Goal: Information Seeking & Learning: Learn about a topic

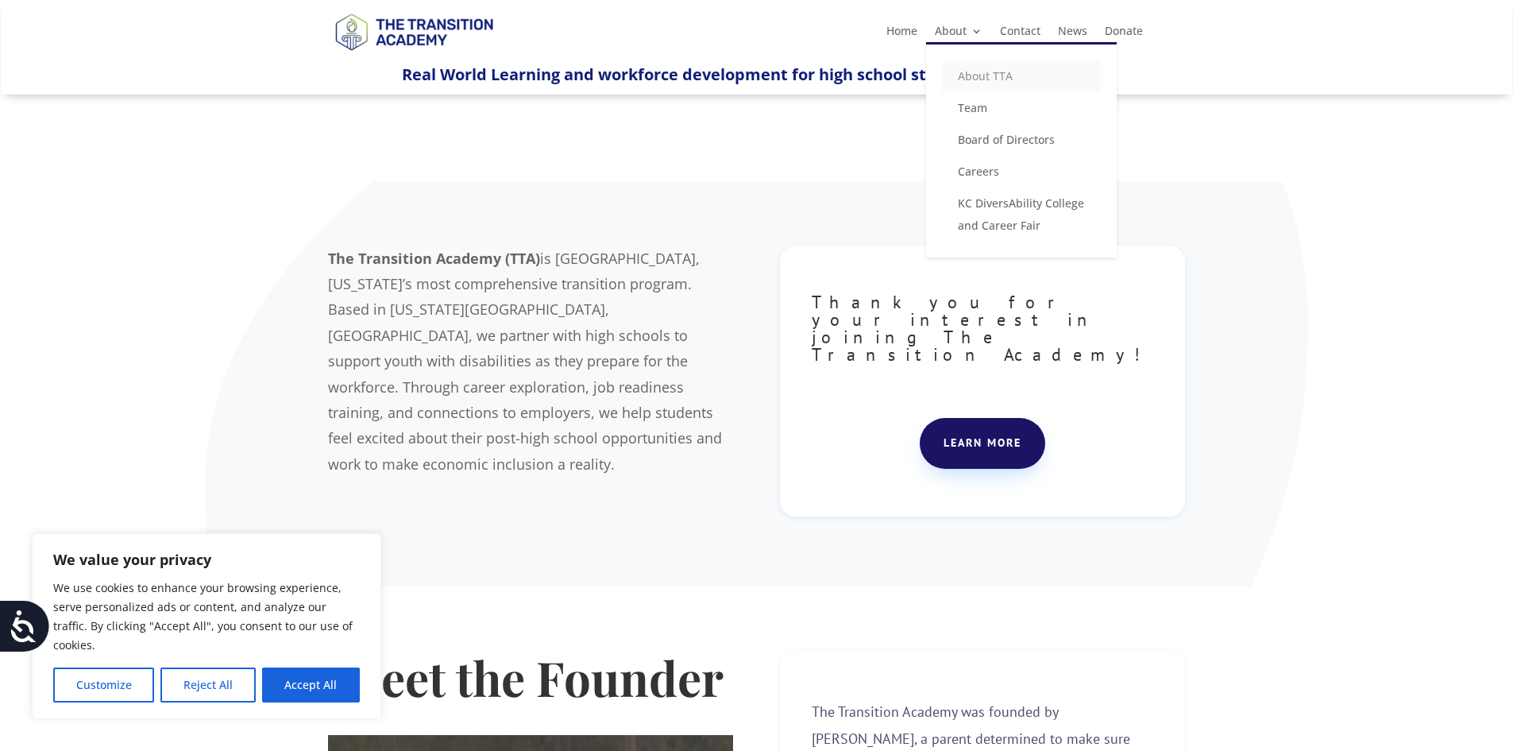
click at [975, 71] on link "About TTA" at bounding box center [1021, 76] width 159 height 32
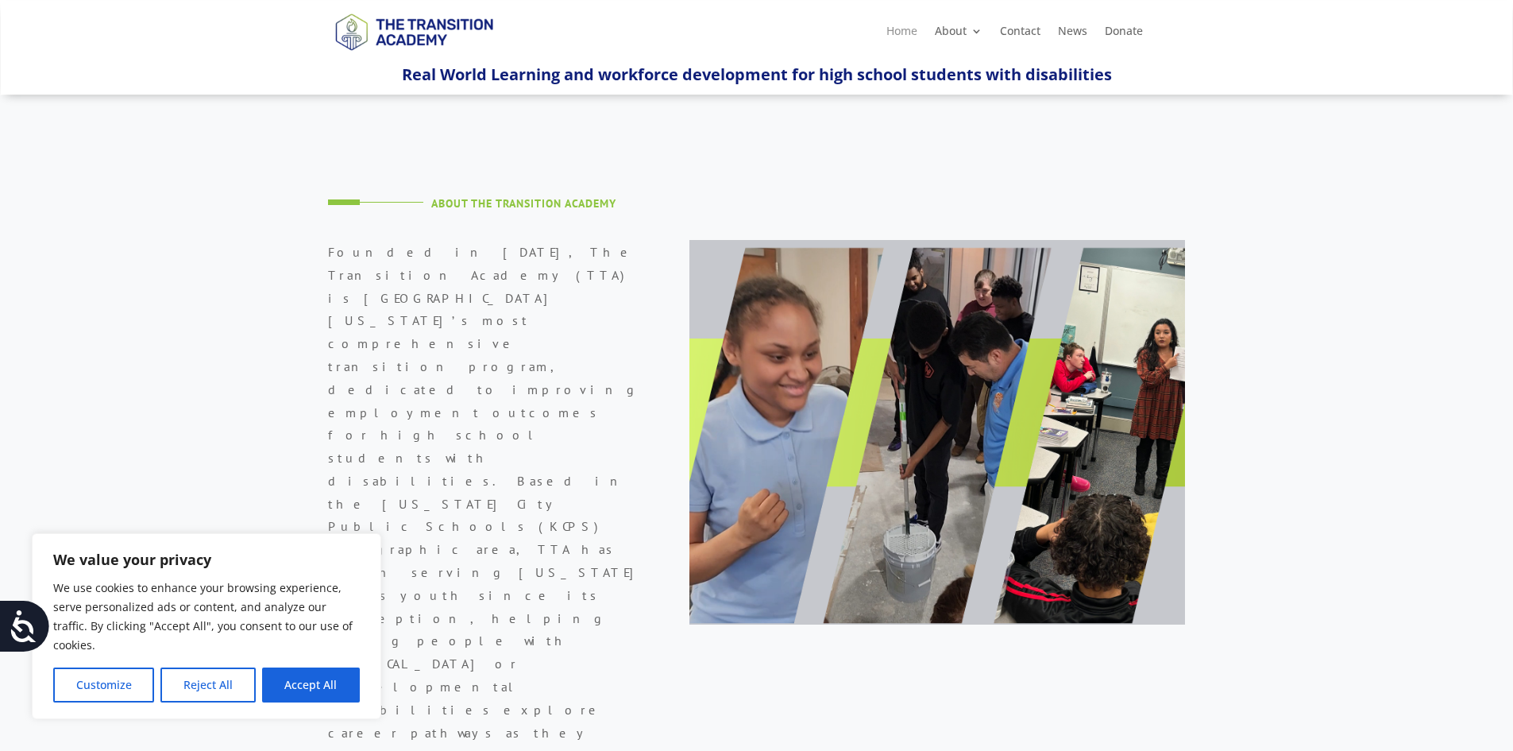
click at [898, 33] on link "Home" at bounding box center [902, 33] width 31 height 17
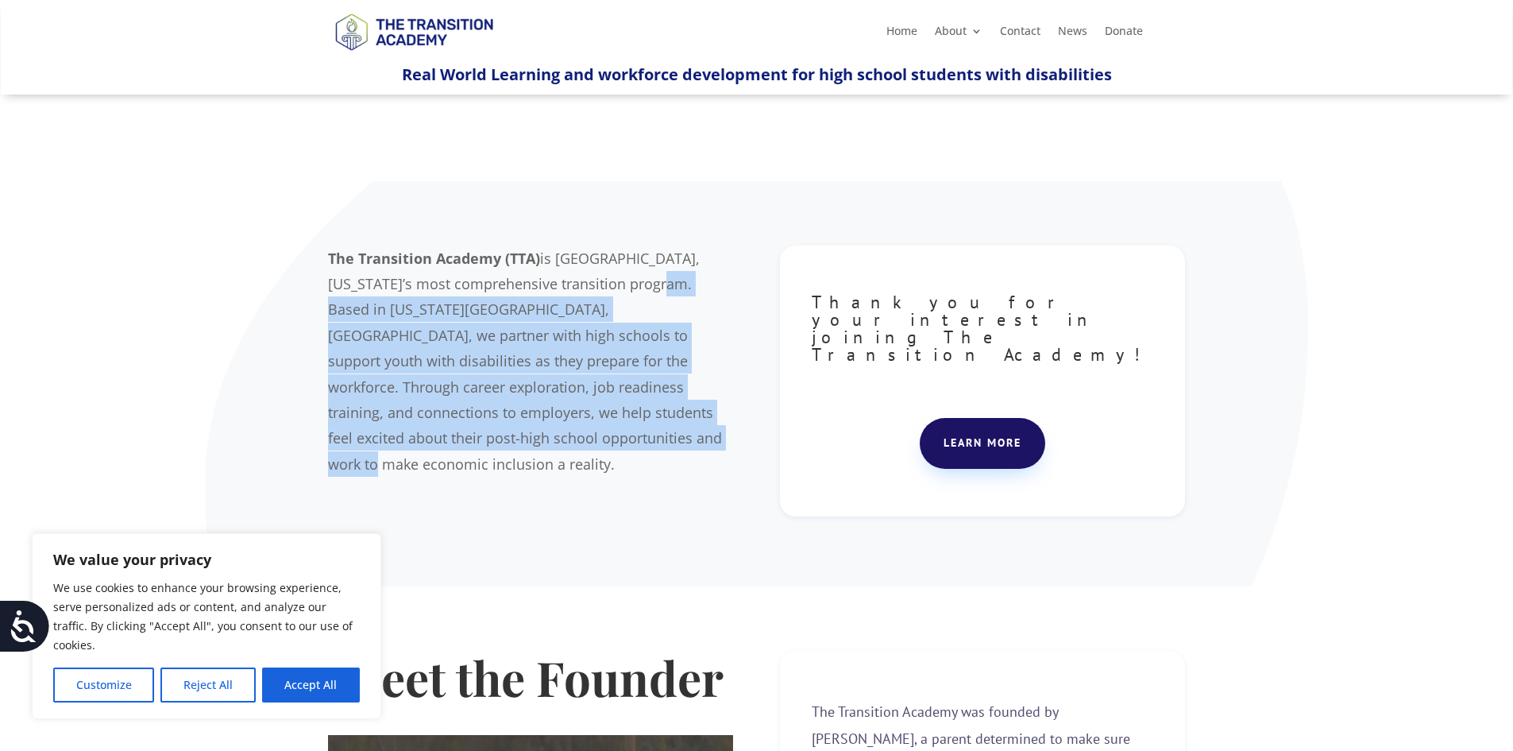
drag, startPoint x: 606, startPoint y: 278, endPoint x: 656, endPoint y: 439, distance: 168.1
click at [656, 439] on p "The Transition Academy (TTA) is [GEOGRAPHIC_DATA], [US_STATE]’s most comprehens…" at bounding box center [530, 361] width 405 height 232
copy span "Based in [US_STATE][GEOGRAPHIC_DATA], [GEOGRAPHIC_DATA], we partner with high s…"
